Goal: Transaction & Acquisition: Purchase product/service

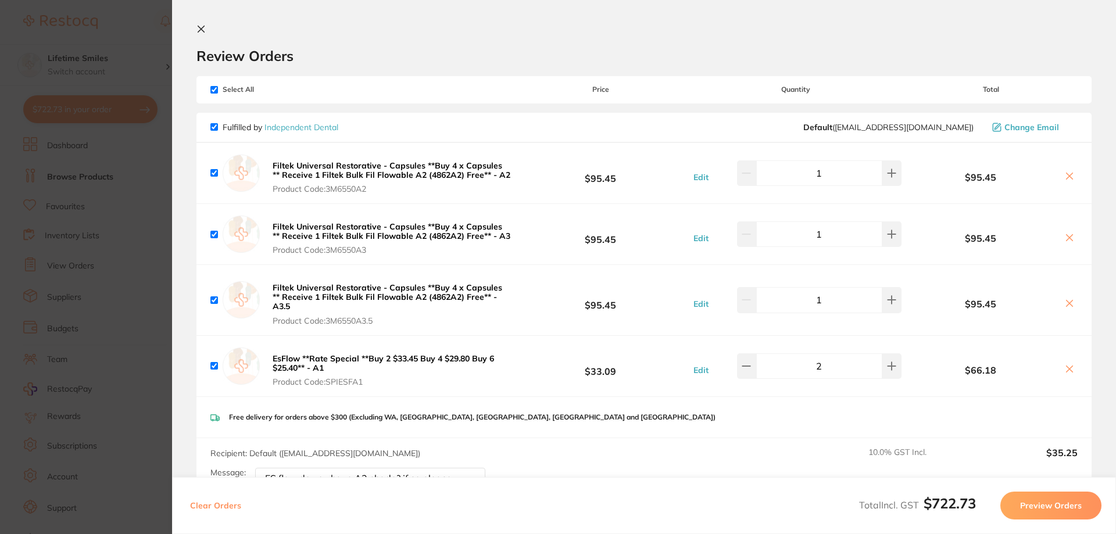
click at [201, 24] on icon at bounding box center [200, 28] width 9 height 9
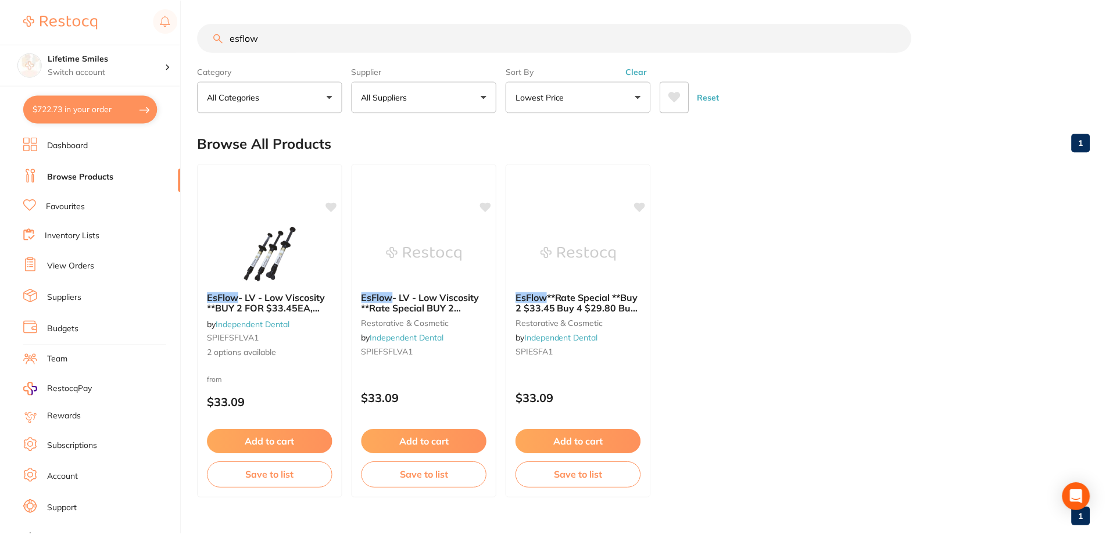
scroll to position [12, 0]
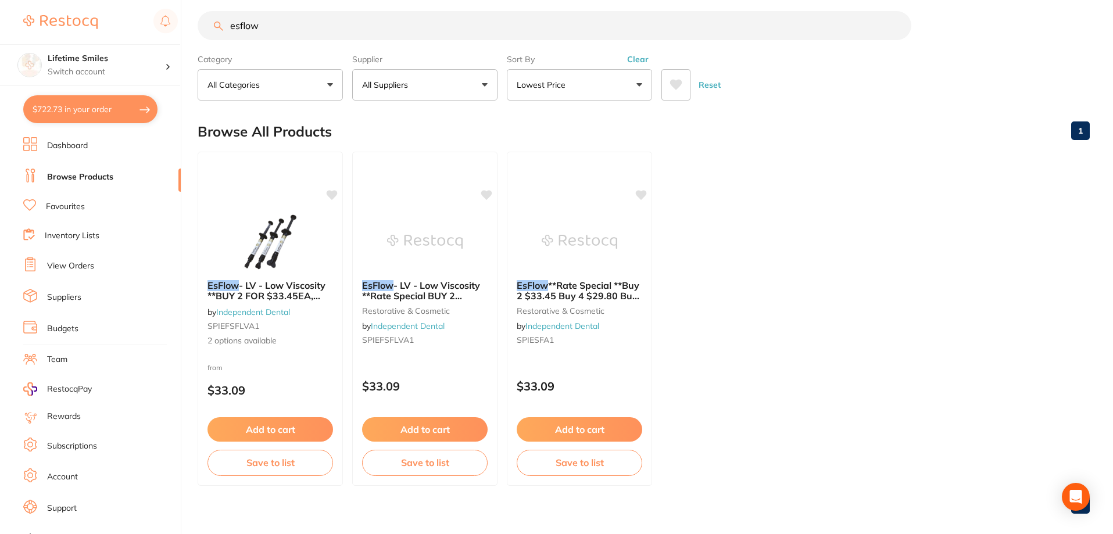
drag, startPoint x: 280, startPoint y: 30, endPoint x: 80, endPoint y: 29, distance: 200.5
click at [80, 29] on div "$722.73 Lifetime Smiles Switch account Lifetime Smiles $722.73 in your order Da…" at bounding box center [556, 255] width 1113 height 534
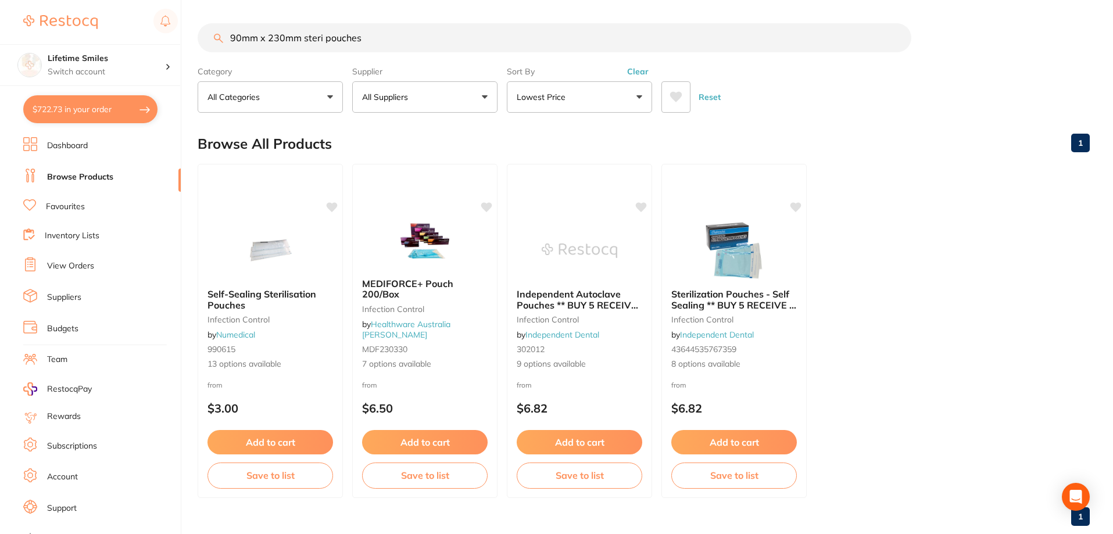
type input "90mm x 230mm steri pouches"
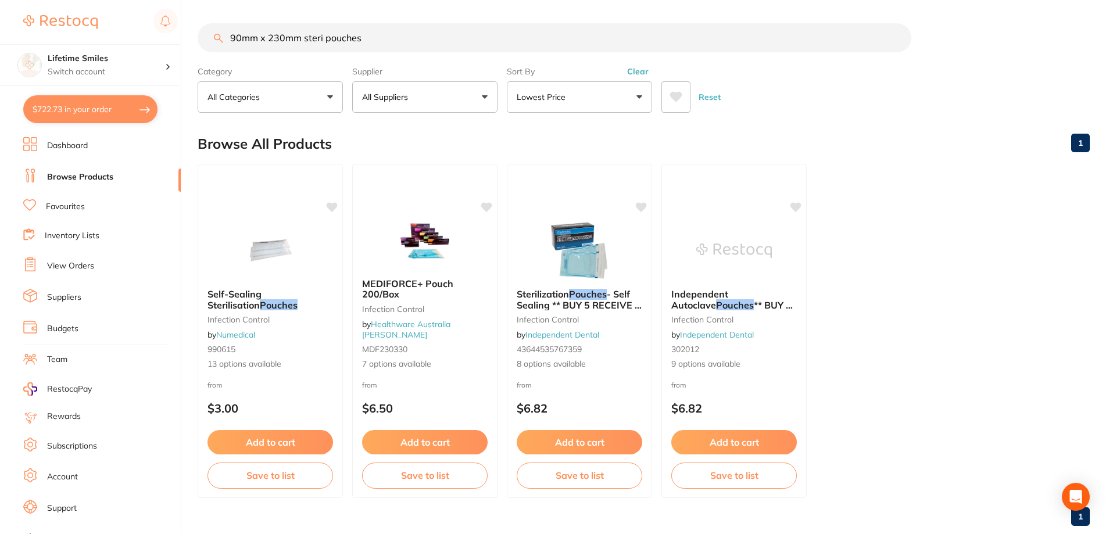
click at [100, 115] on button "$722.73 in your order" at bounding box center [90, 109] width 134 height 28
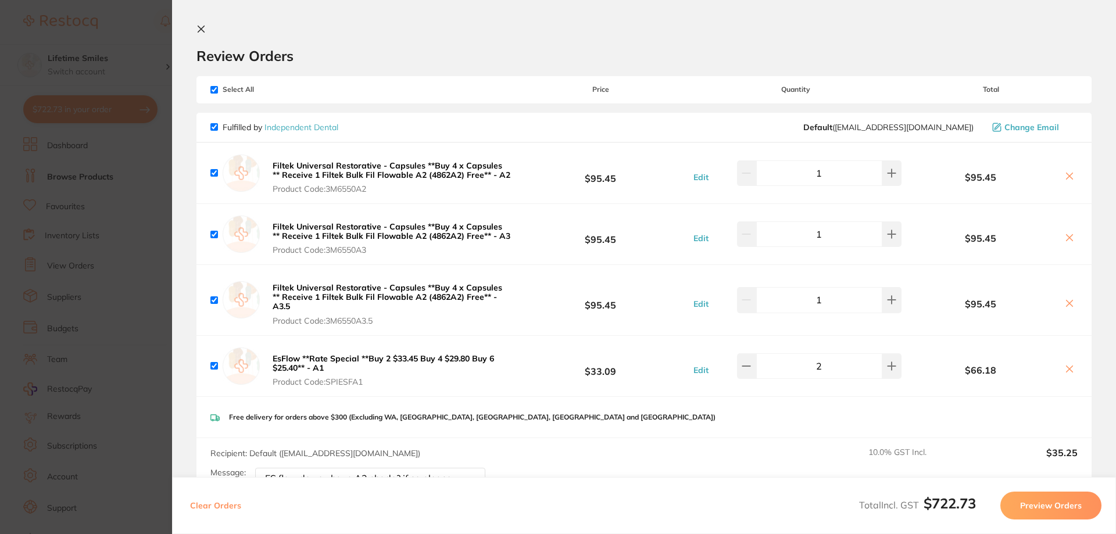
click at [202, 27] on icon at bounding box center [200, 28] width 9 height 9
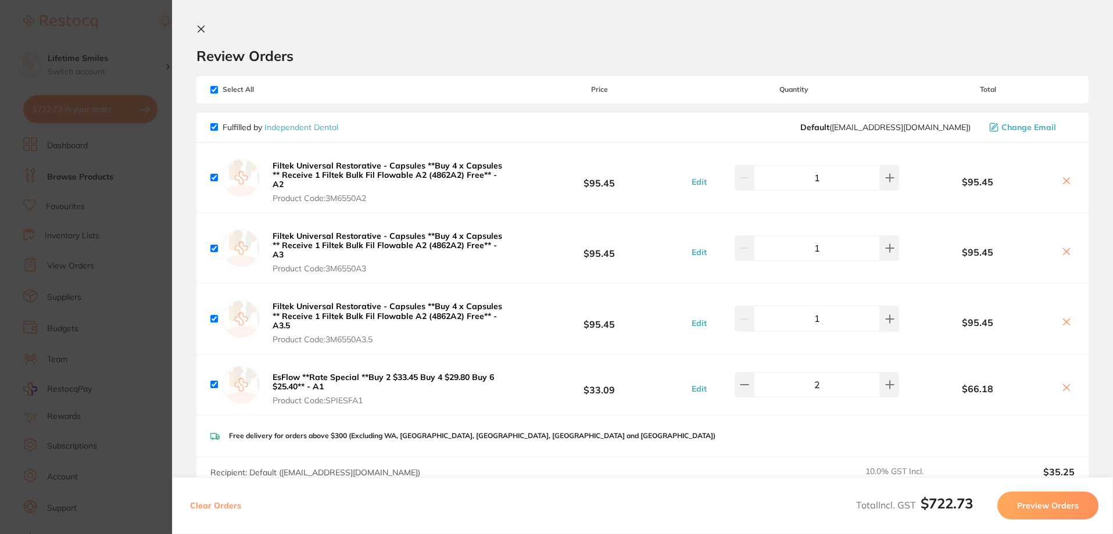
scroll to position [12, 0]
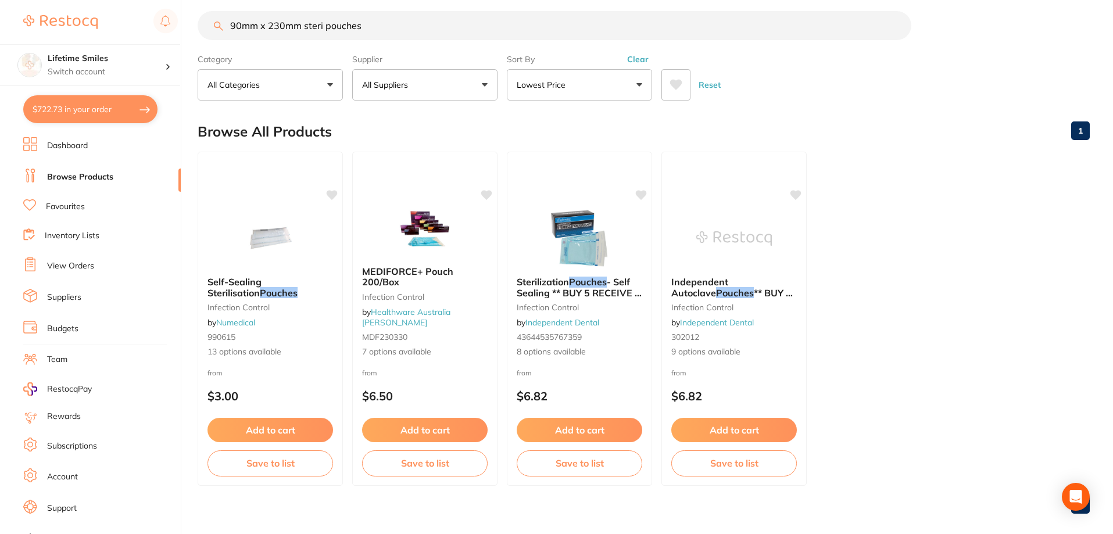
click at [413, 83] on p "All Suppliers" at bounding box center [387, 85] width 51 height 12
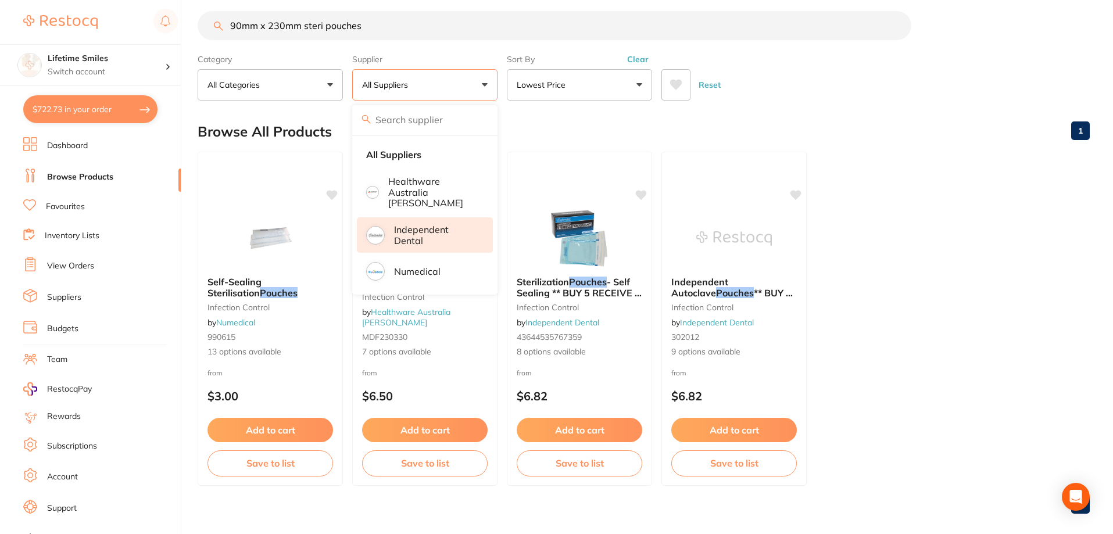
click at [437, 224] on p "Independent Dental" at bounding box center [435, 235] width 83 height 22
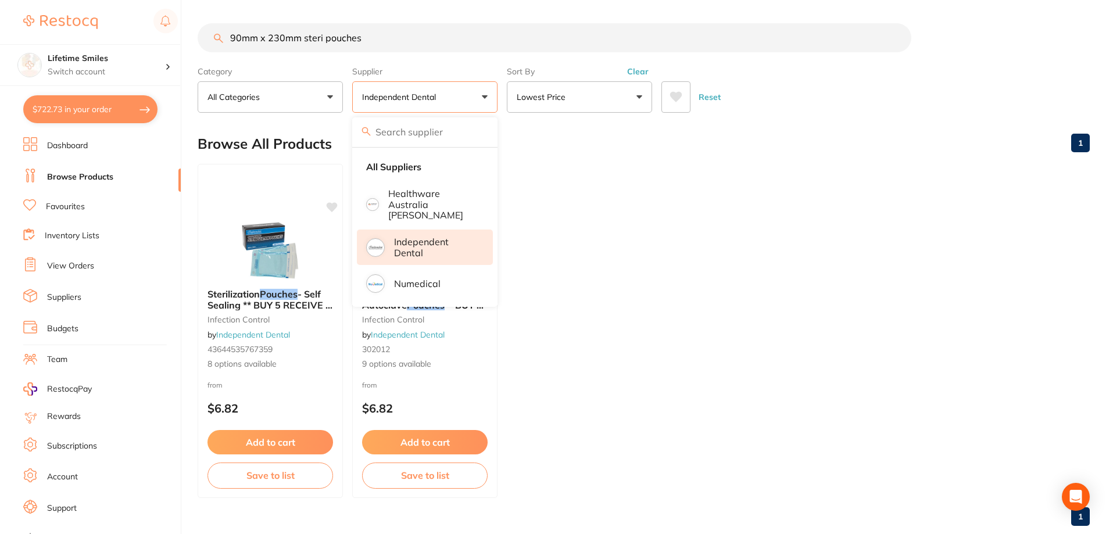
click at [694, 206] on ul "Sterilization Pouches - Self Sealing ** BUY 5 RECEIVE 1 FREE ** infection contr…" at bounding box center [644, 331] width 892 height 334
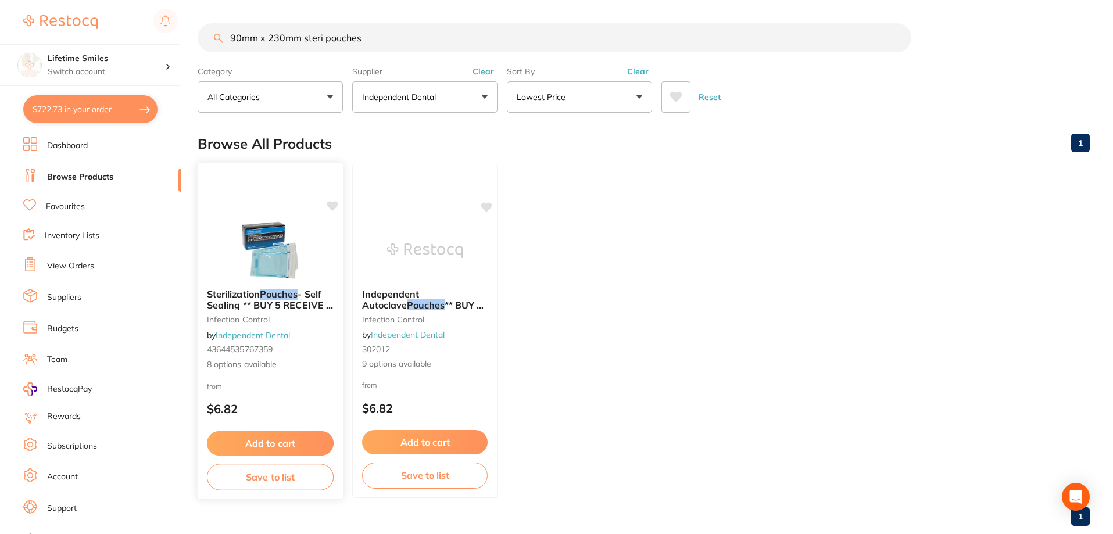
click at [286, 449] on button "Add to cart" at bounding box center [270, 443] width 127 height 25
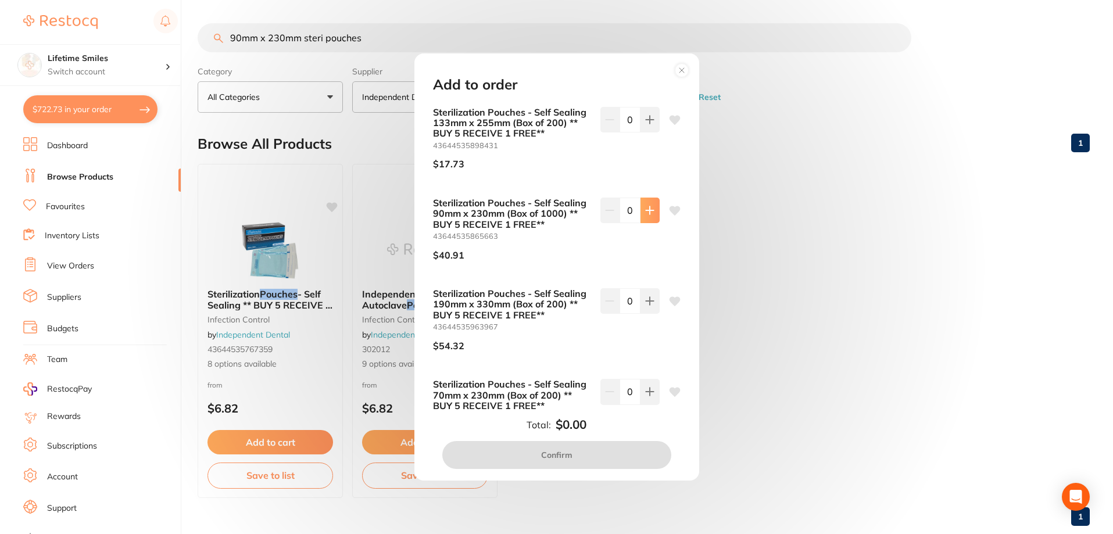
click at [650, 210] on icon at bounding box center [650, 210] width 8 height 8
type input "1"
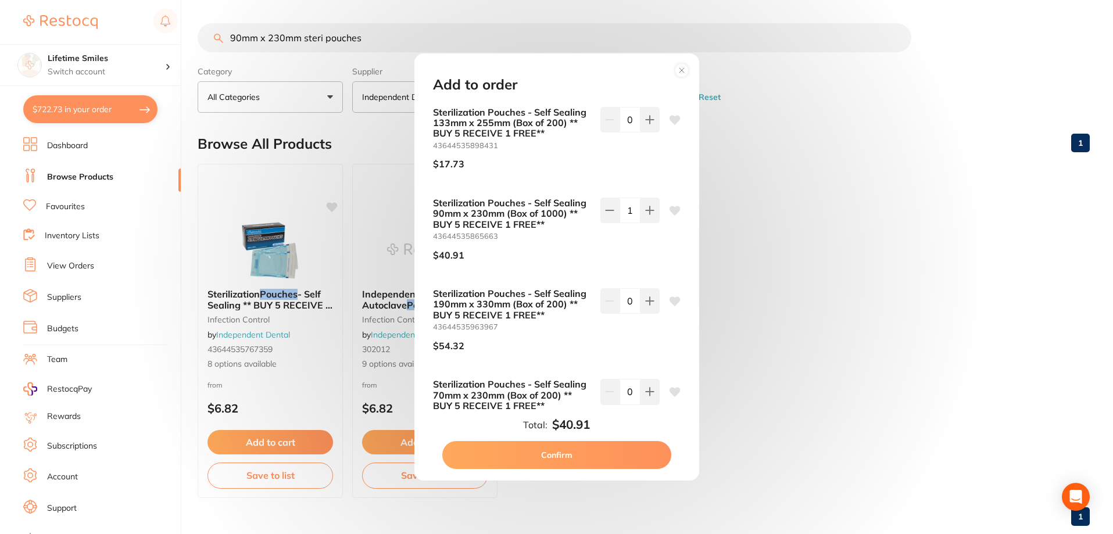
click at [552, 456] on button "Confirm" at bounding box center [556, 455] width 229 height 28
checkbox input "false"
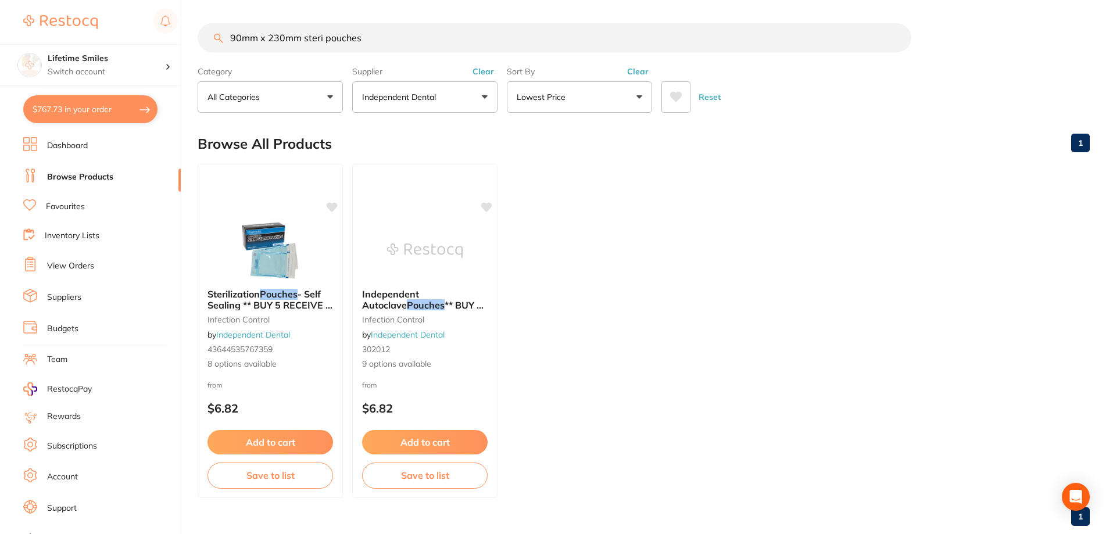
click at [65, 107] on button "$767.73 in your order" at bounding box center [90, 109] width 134 height 28
checkbox input "true"
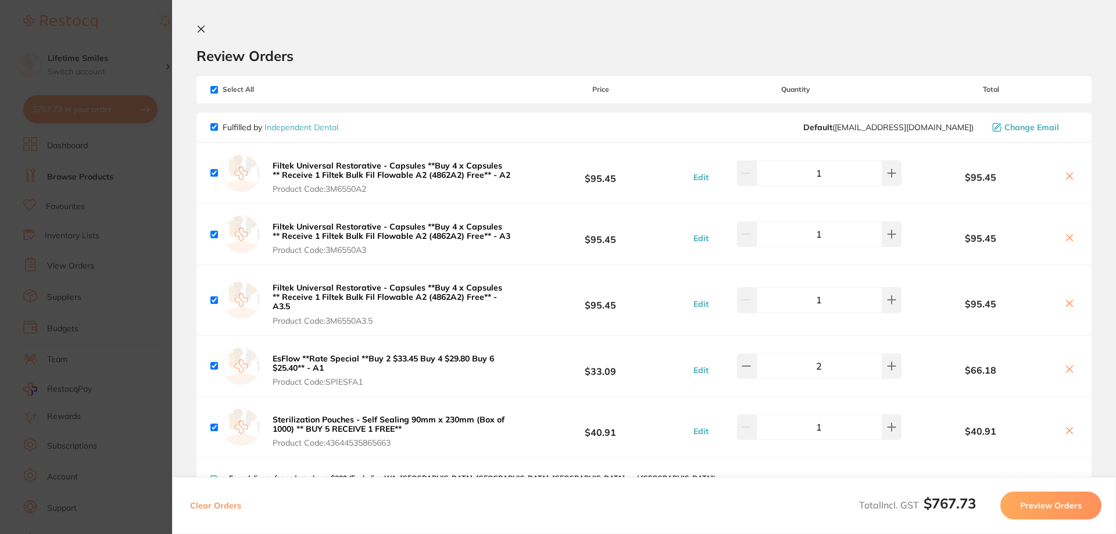
click at [199, 27] on icon at bounding box center [201, 29] width 6 height 6
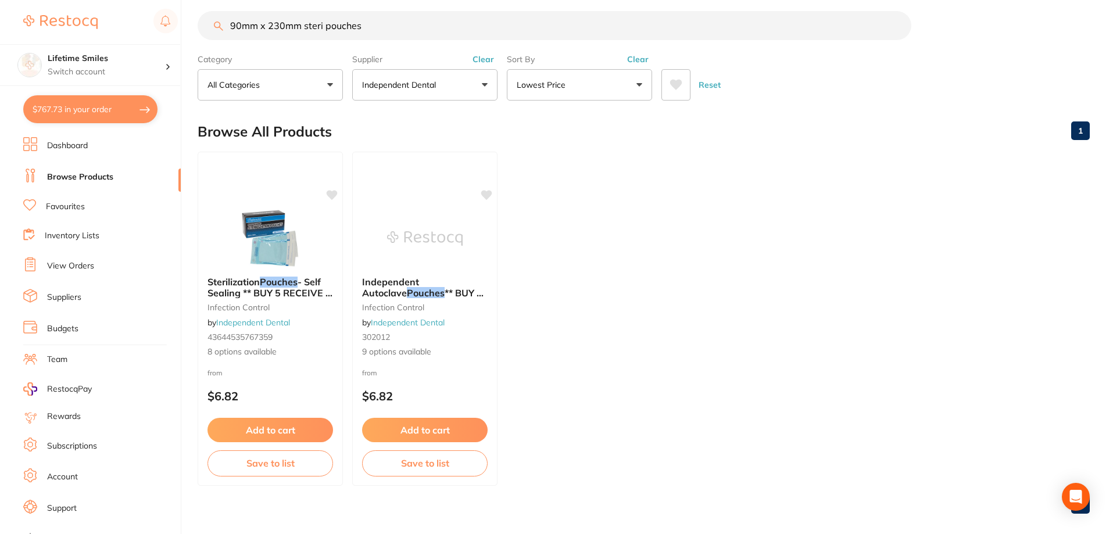
drag, startPoint x: 384, startPoint y: 27, endPoint x: 193, endPoint y: 16, distance: 191.5
click at [193, 16] on div "$767.73 Lifetime Smiles Switch account Lifetime Smiles $767.73 in your order Da…" at bounding box center [556, 255] width 1113 height 534
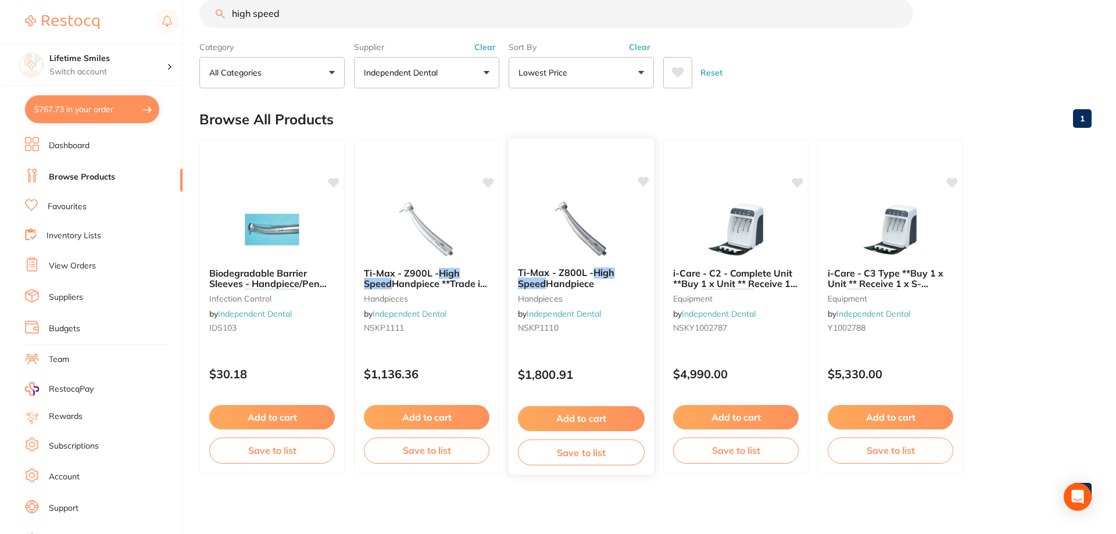
scroll to position [0, 0]
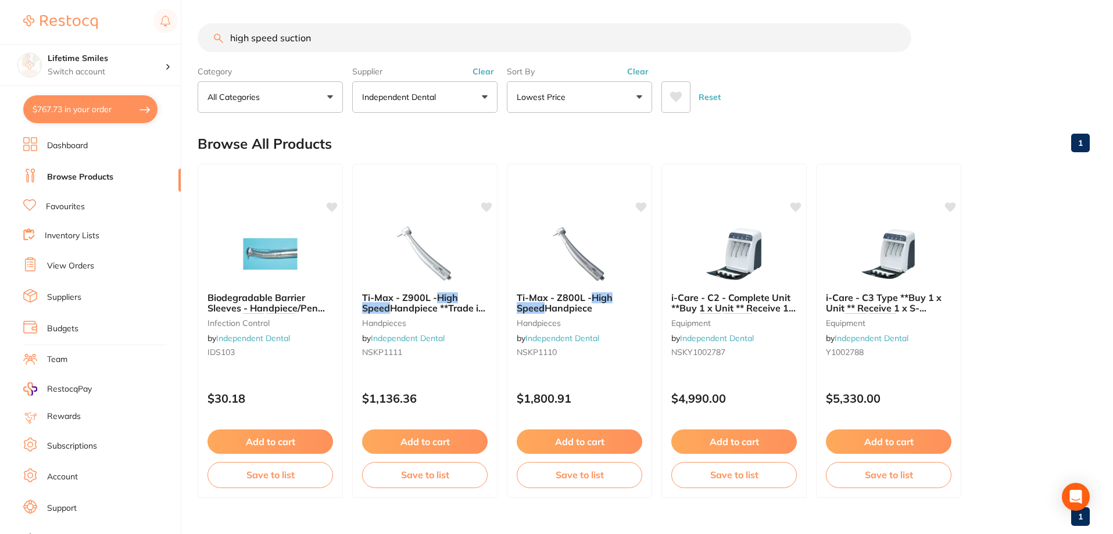
type input "high speed suction"
click at [461, 102] on button "Independent Dental" at bounding box center [424, 96] width 145 height 31
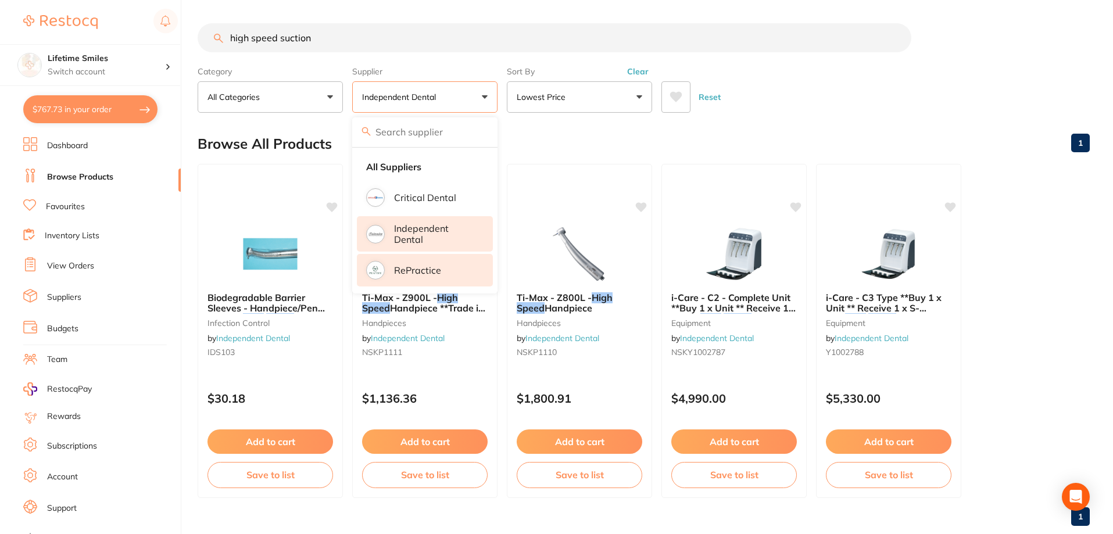
click at [418, 270] on p "RePractice" at bounding box center [417, 270] width 47 height 10
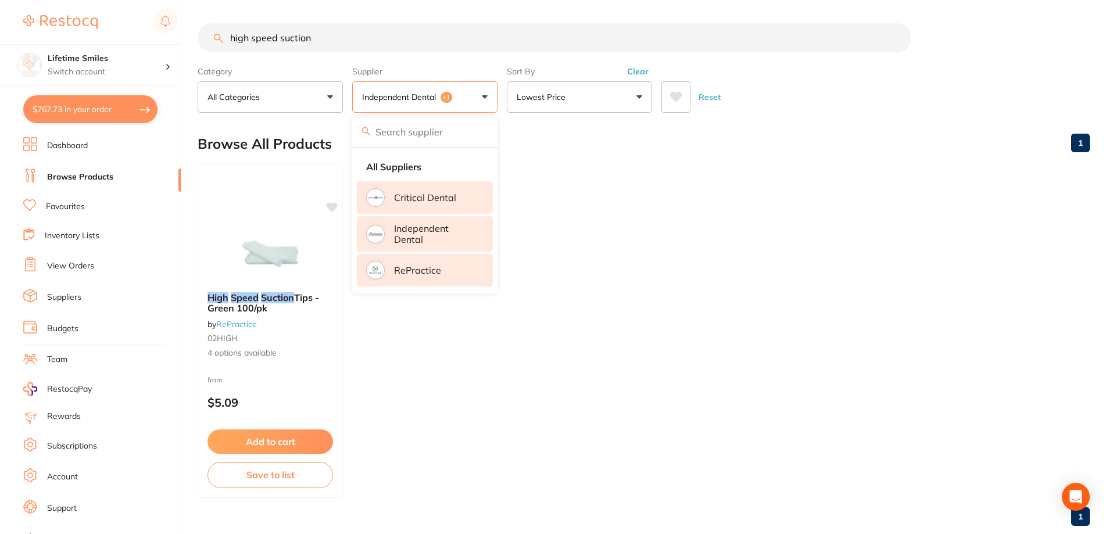
click at [411, 190] on li "Critical Dental" at bounding box center [425, 197] width 136 height 33
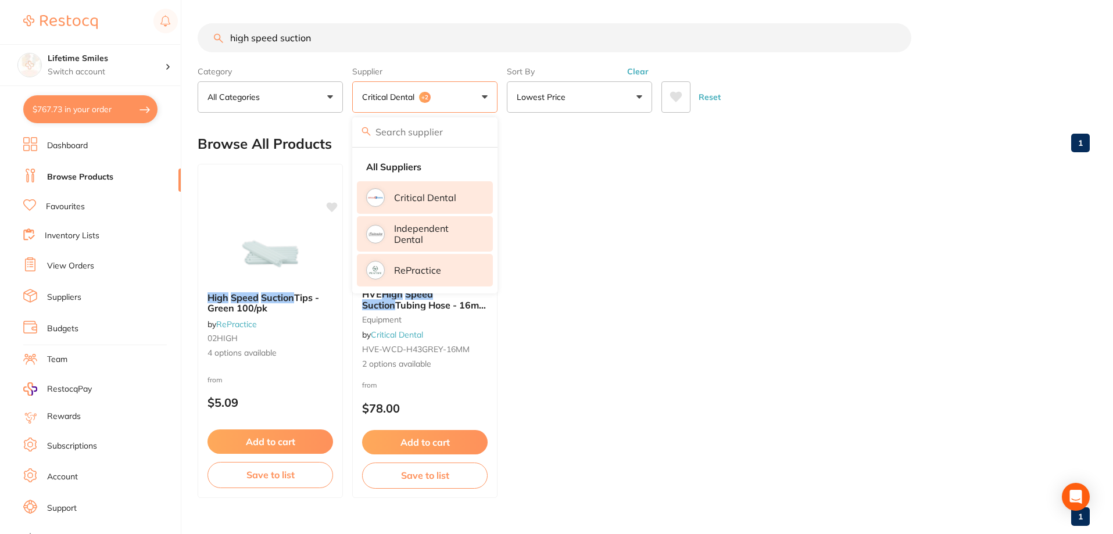
click at [585, 244] on ul "High Speed Suction Tips - Green 100/pk by RePractice 02HIGH 4 options available…" at bounding box center [644, 331] width 892 height 334
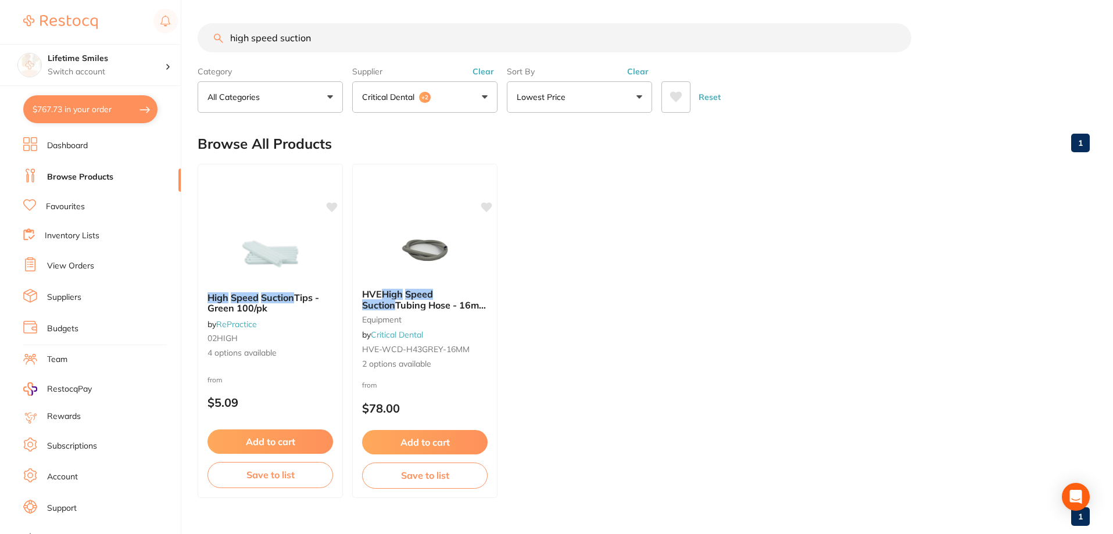
click at [89, 109] on button "$767.73 in your order" at bounding box center [90, 109] width 134 height 28
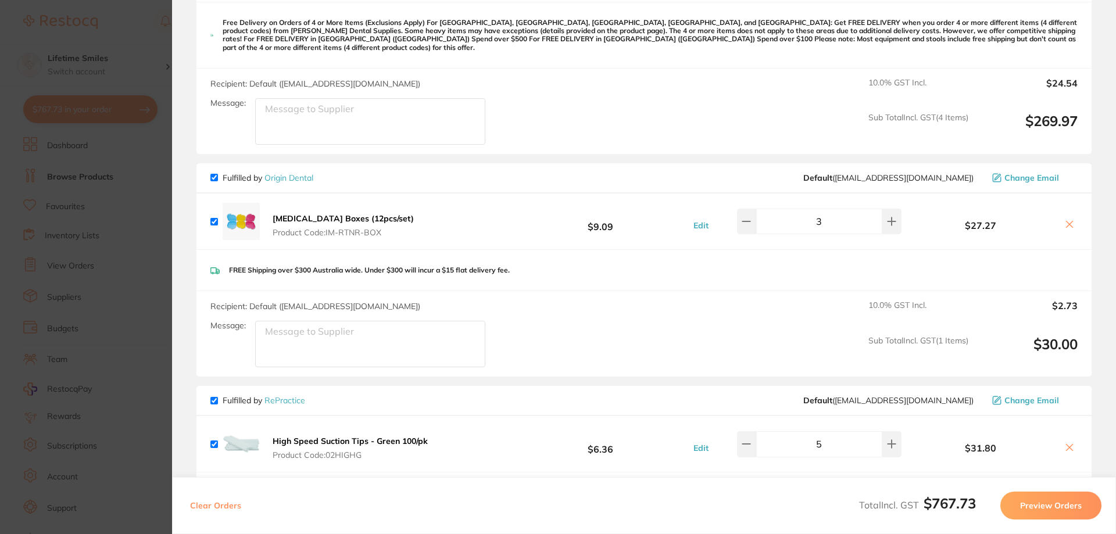
scroll to position [1080, 0]
